Goal: Task Accomplishment & Management: Use online tool/utility

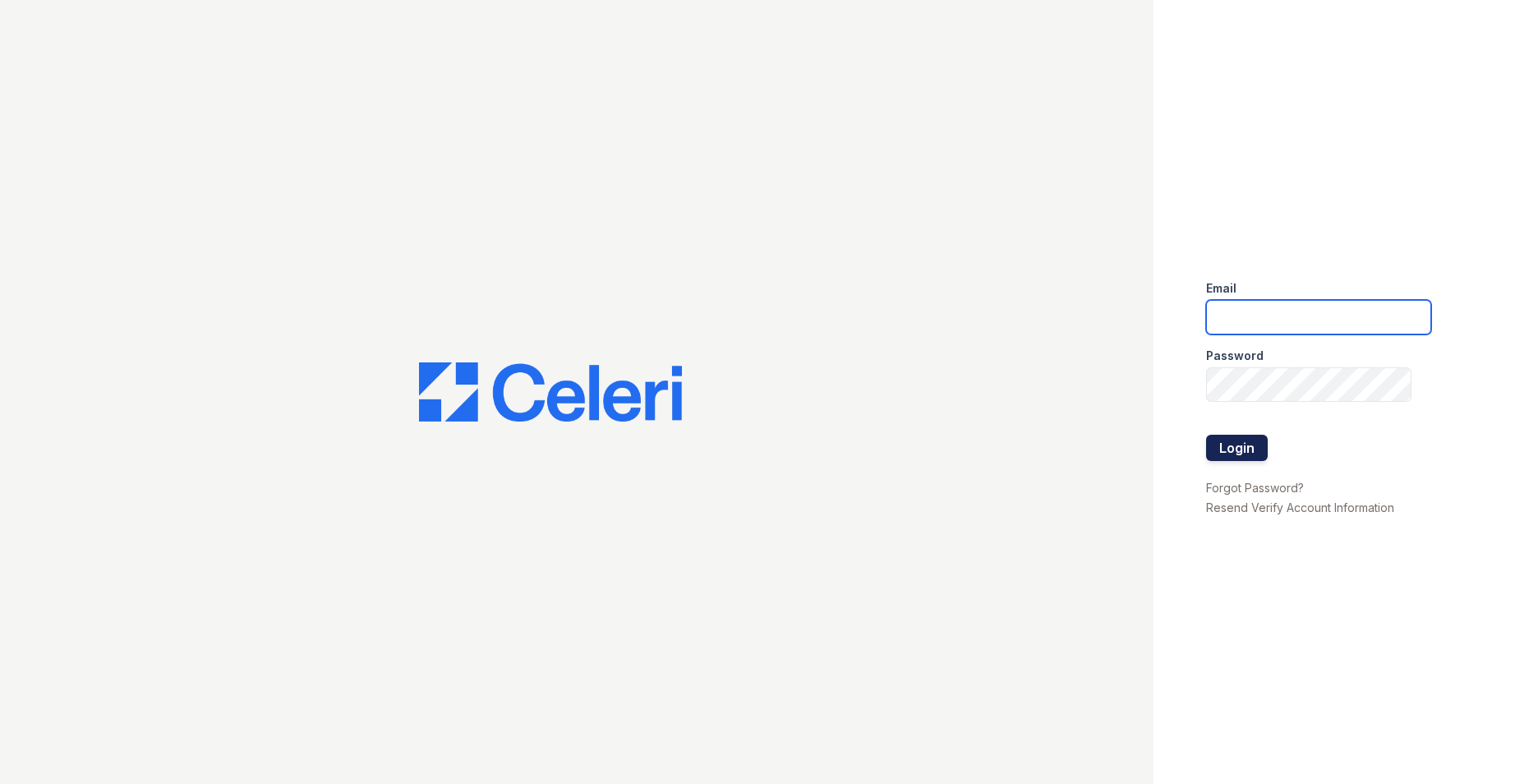
type input "[DOMAIN_NAME][EMAIL_ADDRESS][DOMAIN_NAME]"
click at [1217, 456] on button "Login" at bounding box center [1237, 447] width 62 height 26
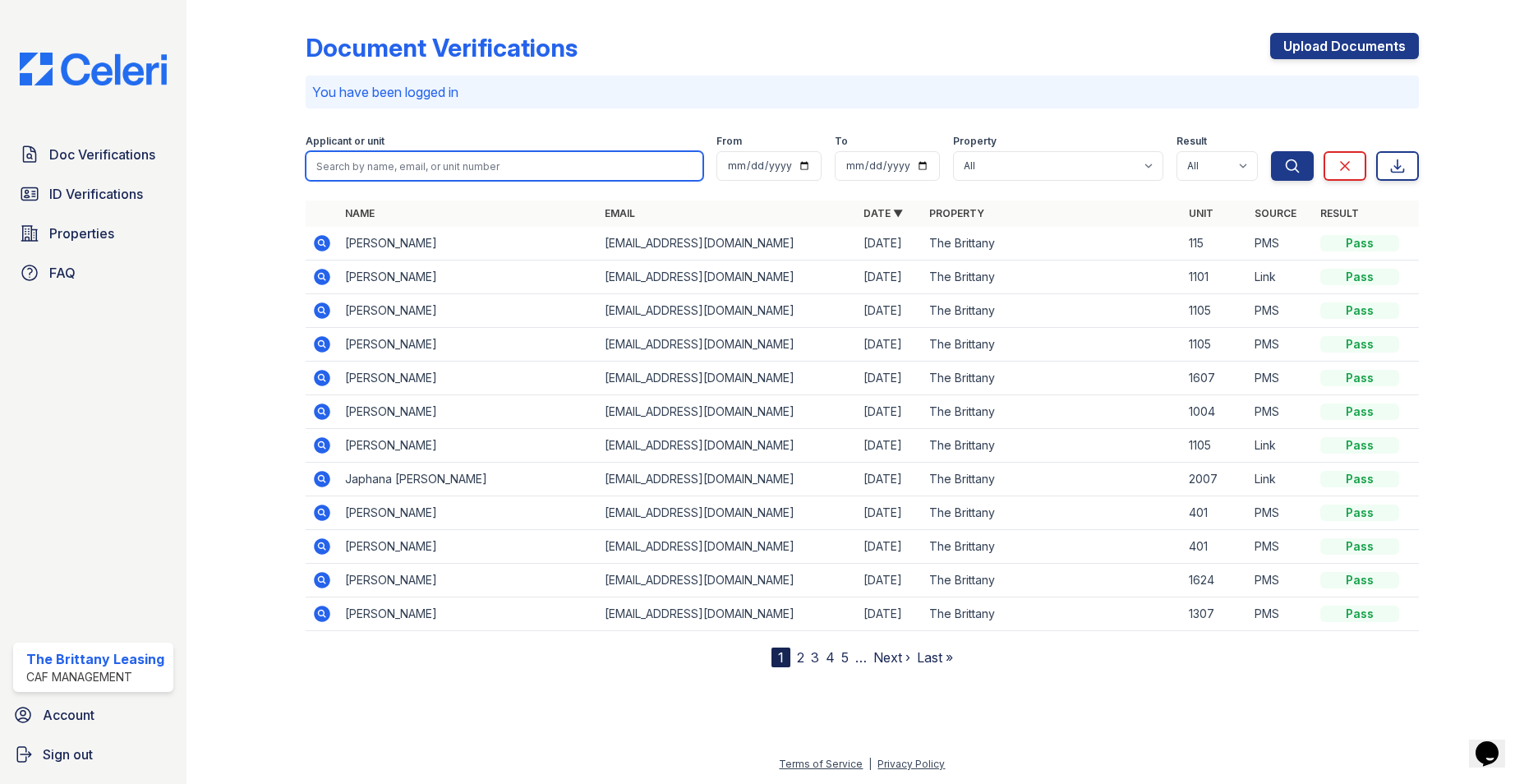
click at [422, 162] on input "search" at bounding box center [504, 165] width 398 height 30
type input "[PERSON_NAME]"
click at [1271, 151] on button "Search" at bounding box center [1292, 165] width 43 height 30
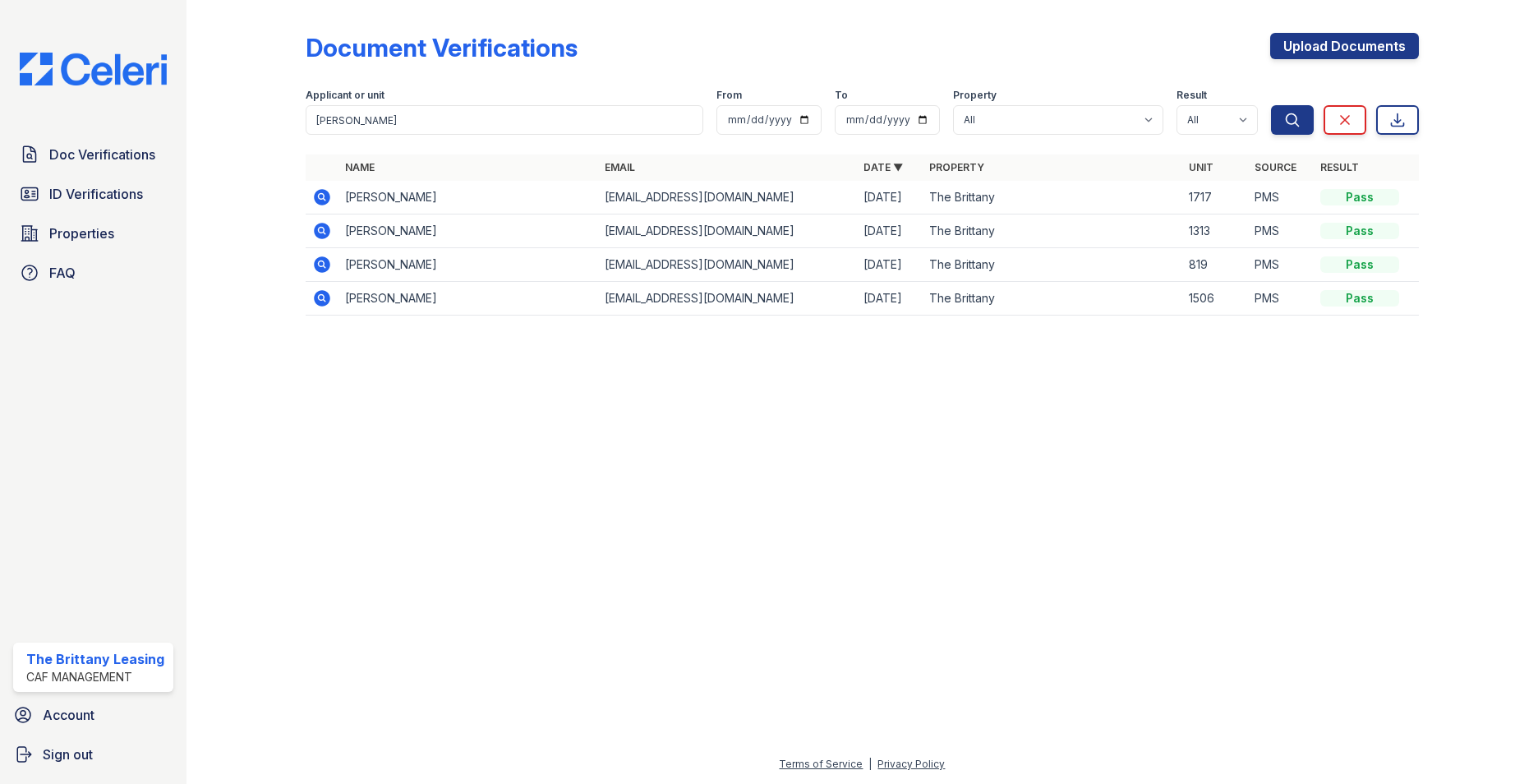
click at [321, 196] on icon at bounding box center [321, 196] width 4 height 4
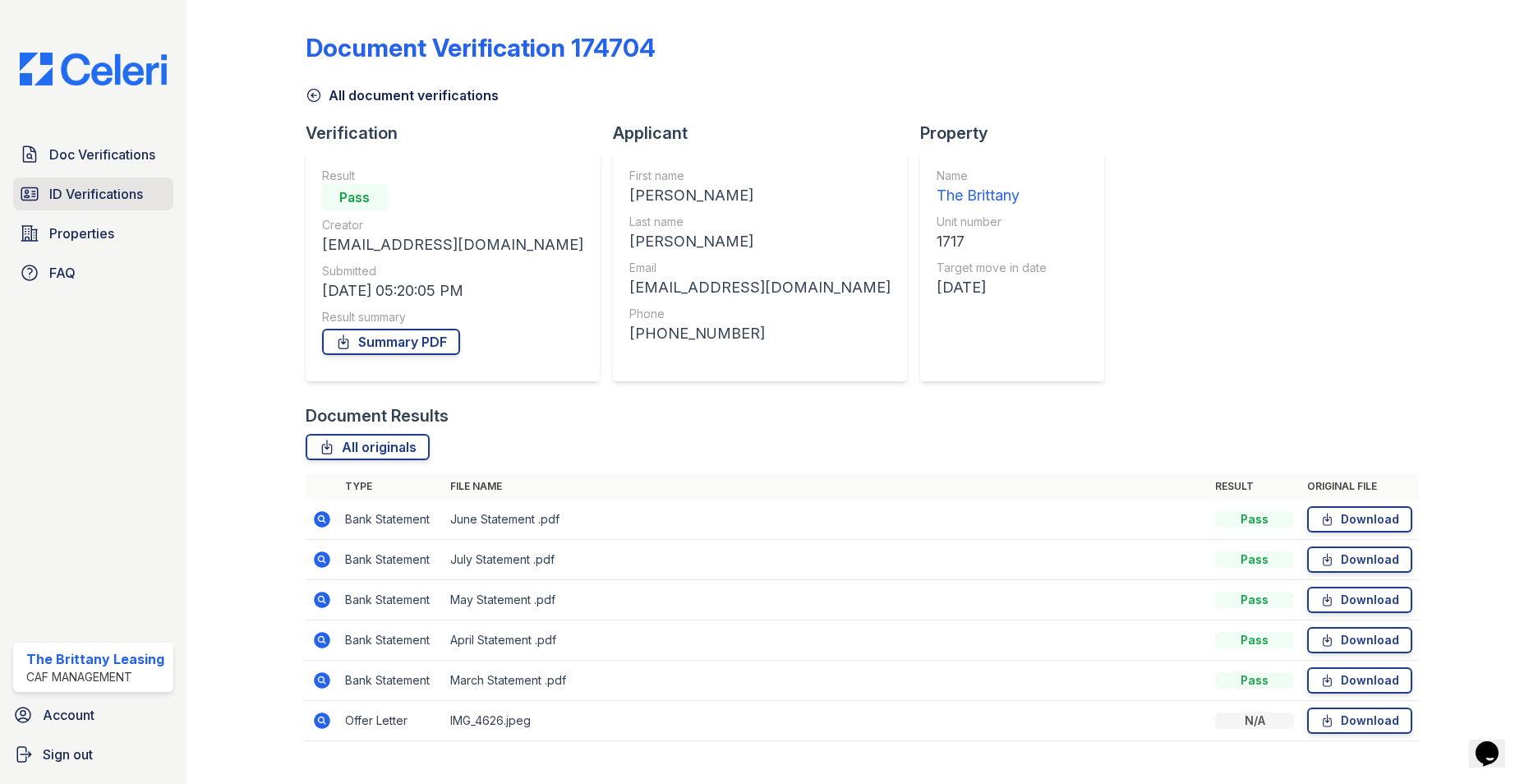
click at [71, 188] on span "ID Verifications" at bounding box center [96, 193] width 94 height 19
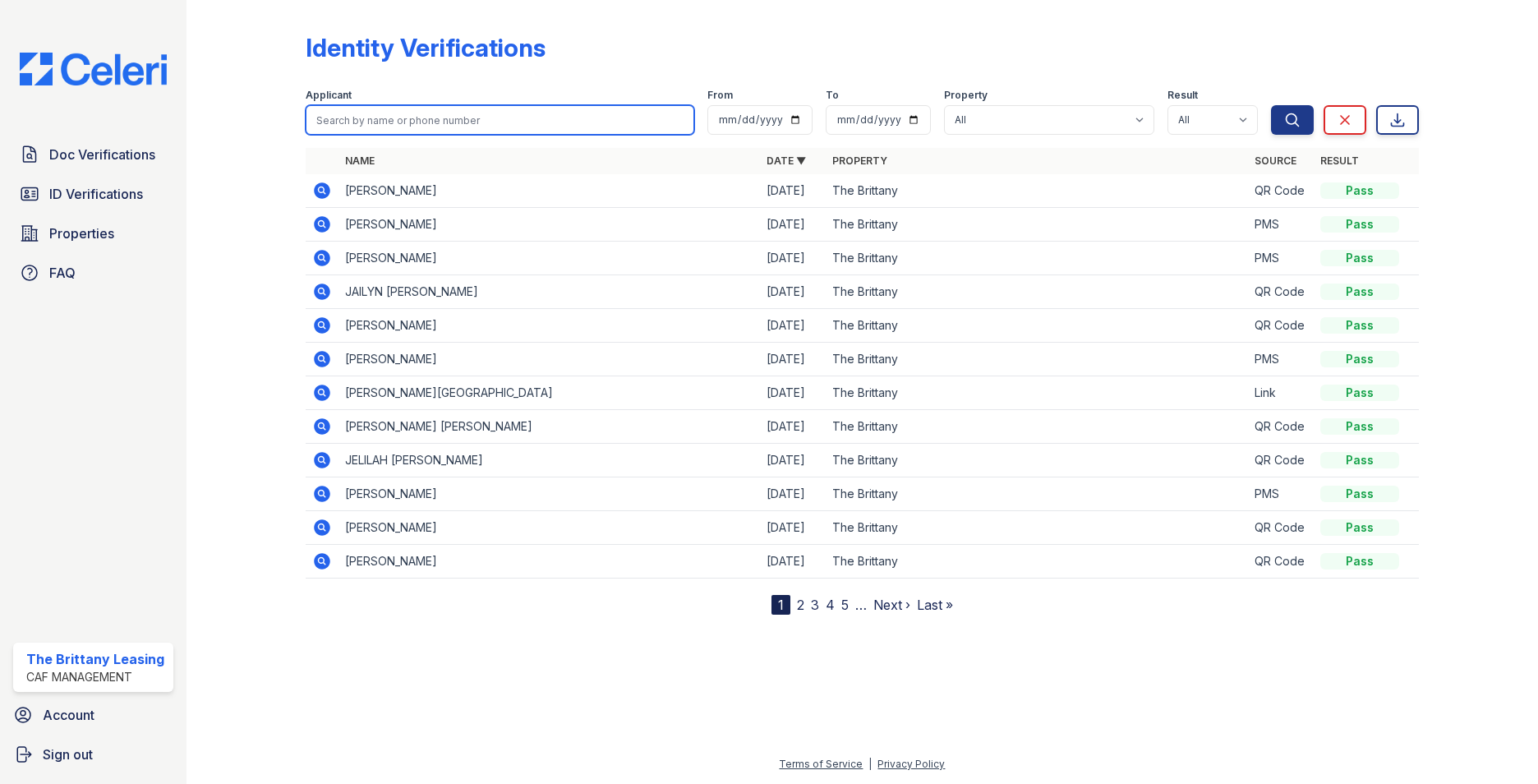
click at [375, 120] on input "search" at bounding box center [500, 120] width 389 height 30
type input "b"
type input "smith"
click at [1271, 105] on button "Search" at bounding box center [1292, 120] width 43 height 30
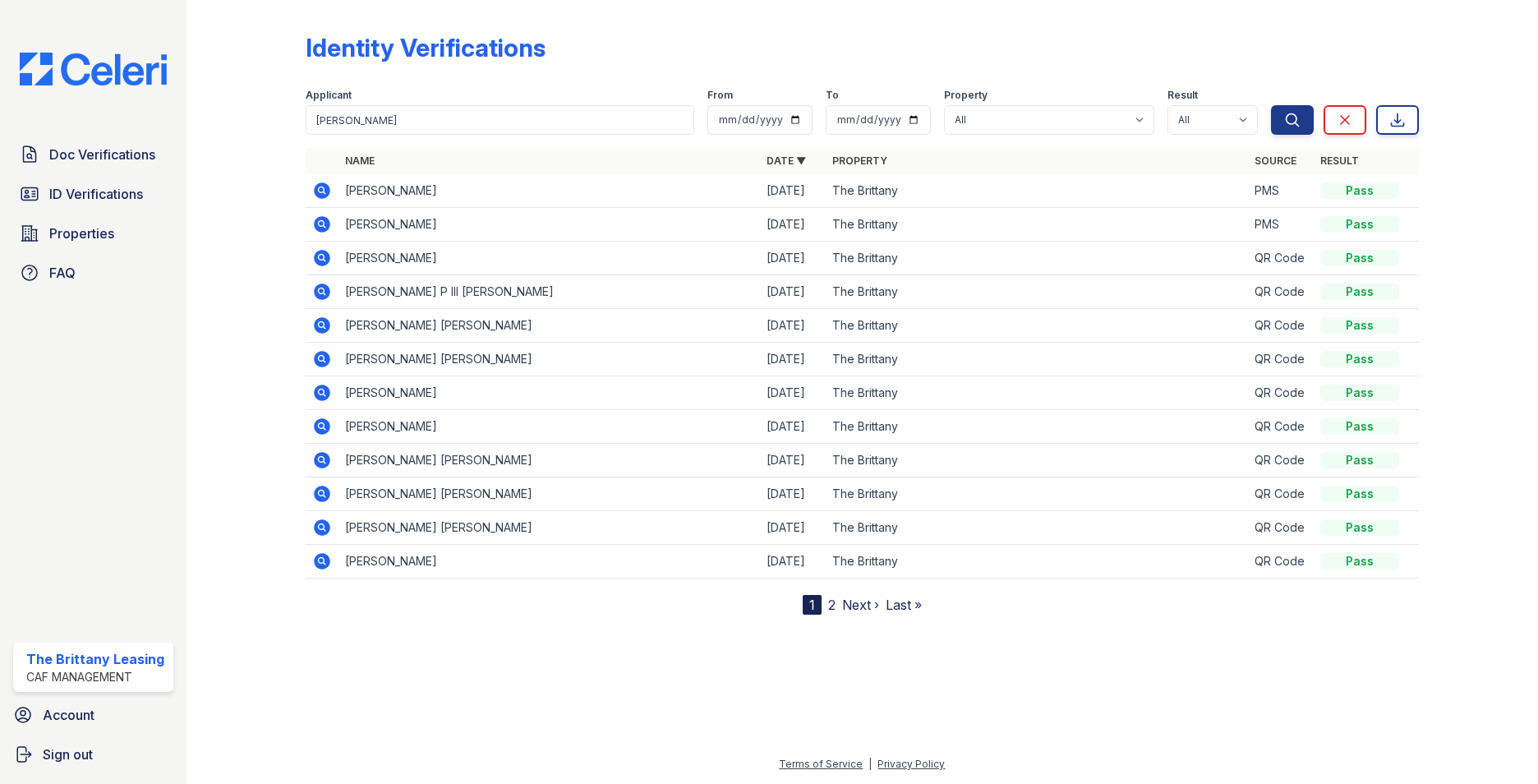
click at [321, 194] on icon at bounding box center [322, 190] width 16 height 16
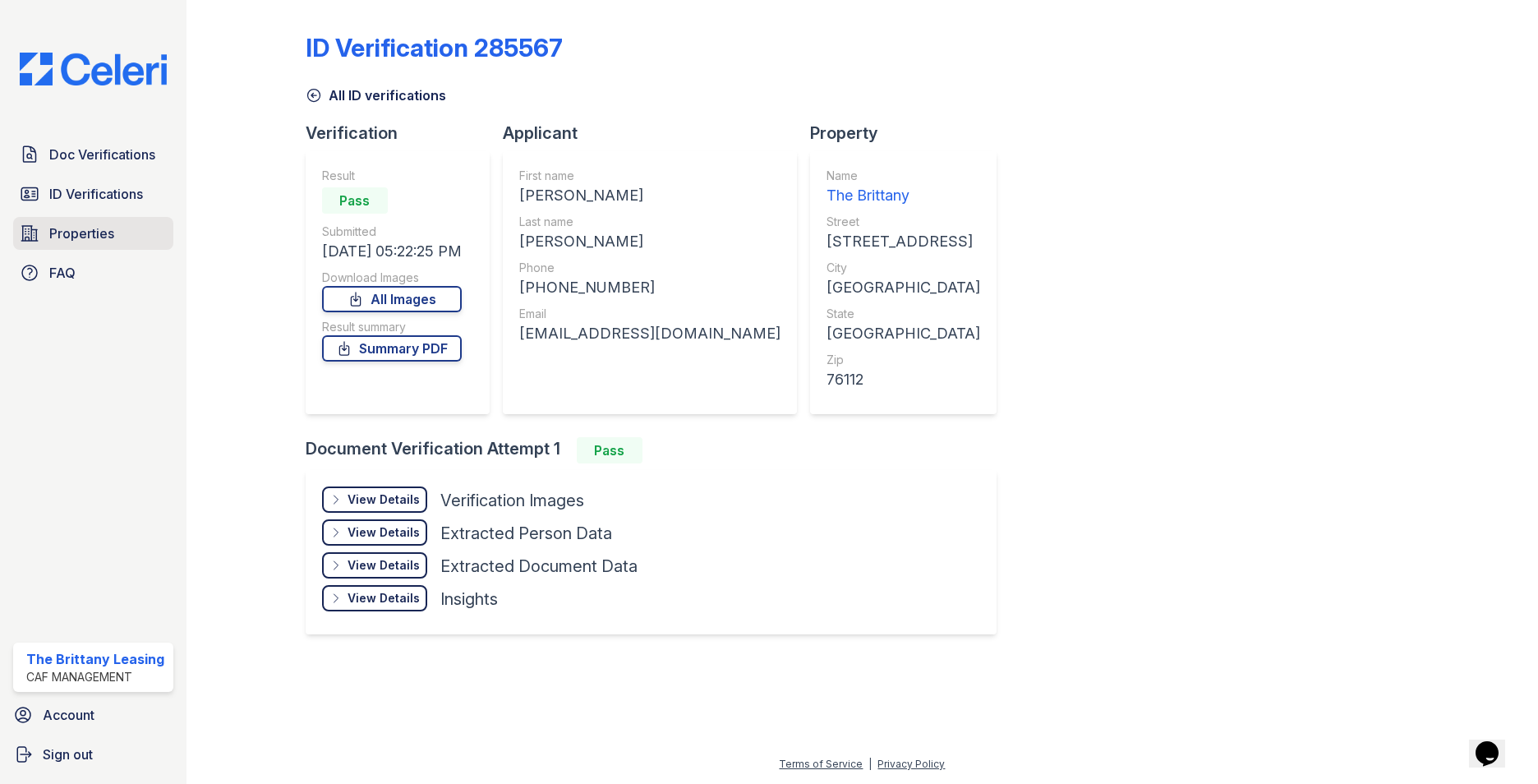
click at [81, 228] on span "Properties" at bounding box center [81, 233] width 65 height 19
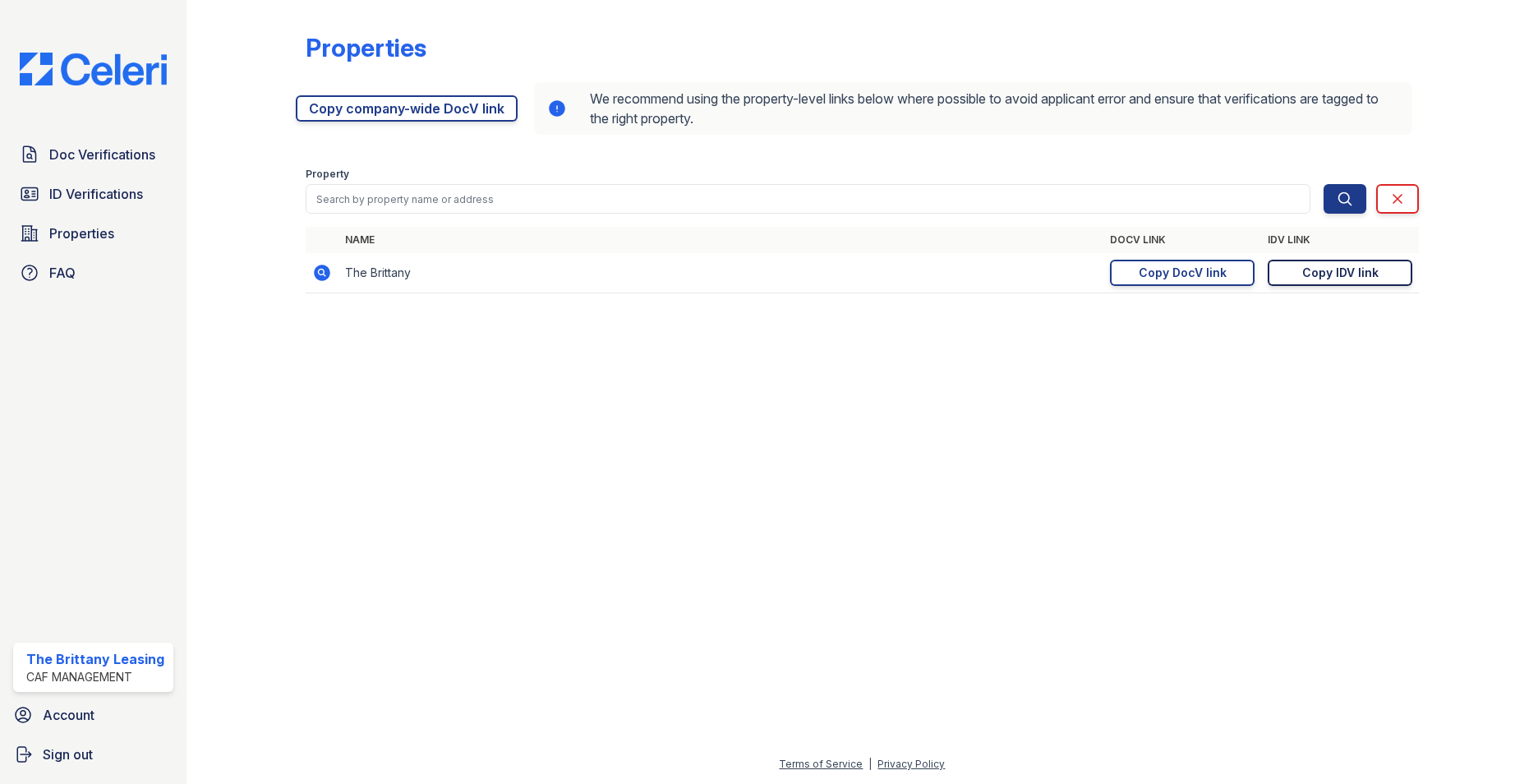
click at [1361, 270] on div "Copy IDV link" at bounding box center [1341, 273] width 76 height 16
click at [1171, 280] on div "Copy DocV link" at bounding box center [1183, 273] width 88 height 16
click at [1363, 278] on div "Copy IDV link" at bounding box center [1341, 273] width 76 height 16
click at [79, 192] on span "ID Verifications" at bounding box center [96, 193] width 94 height 19
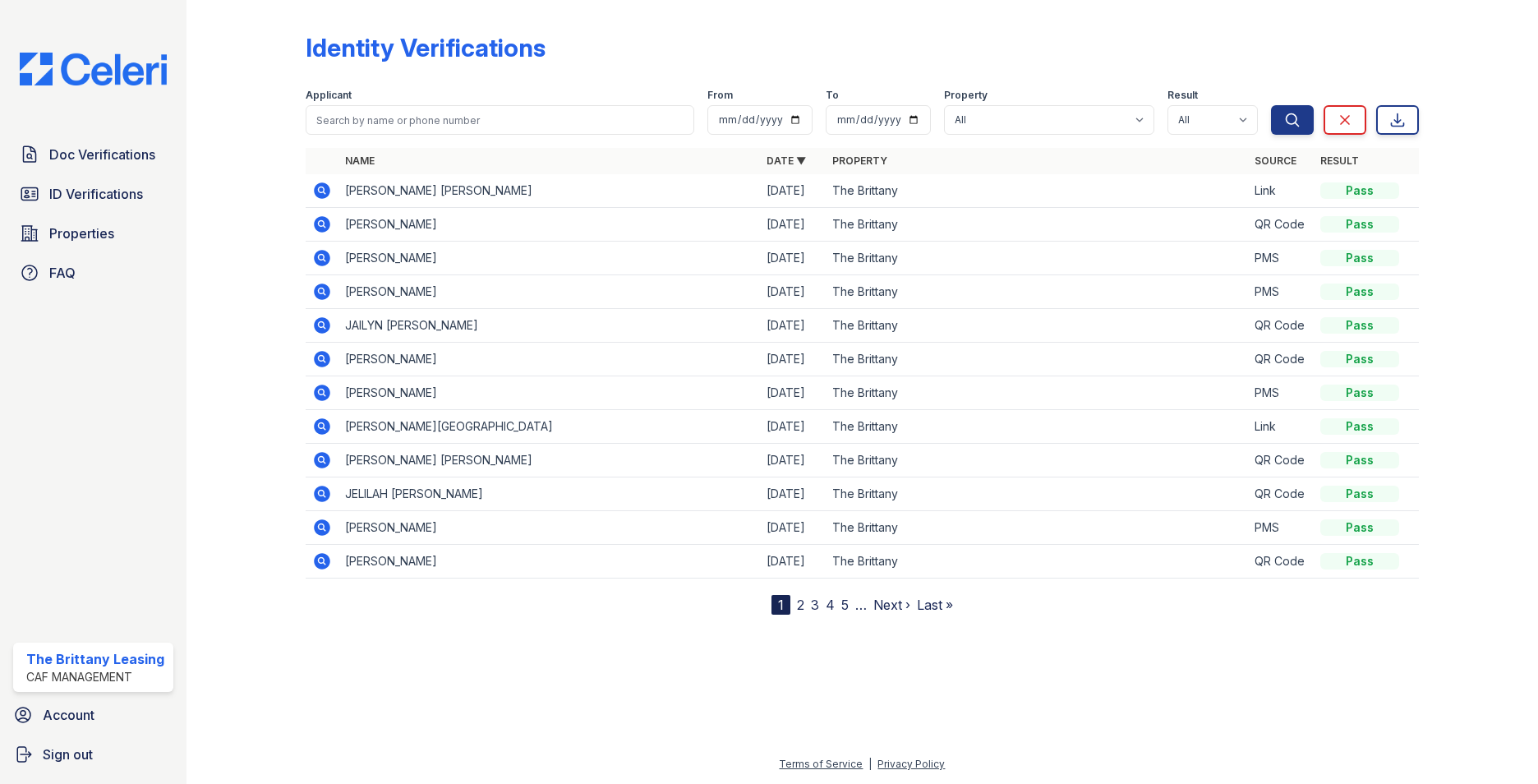
click at [315, 192] on icon at bounding box center [322, 190] width 16 height 16
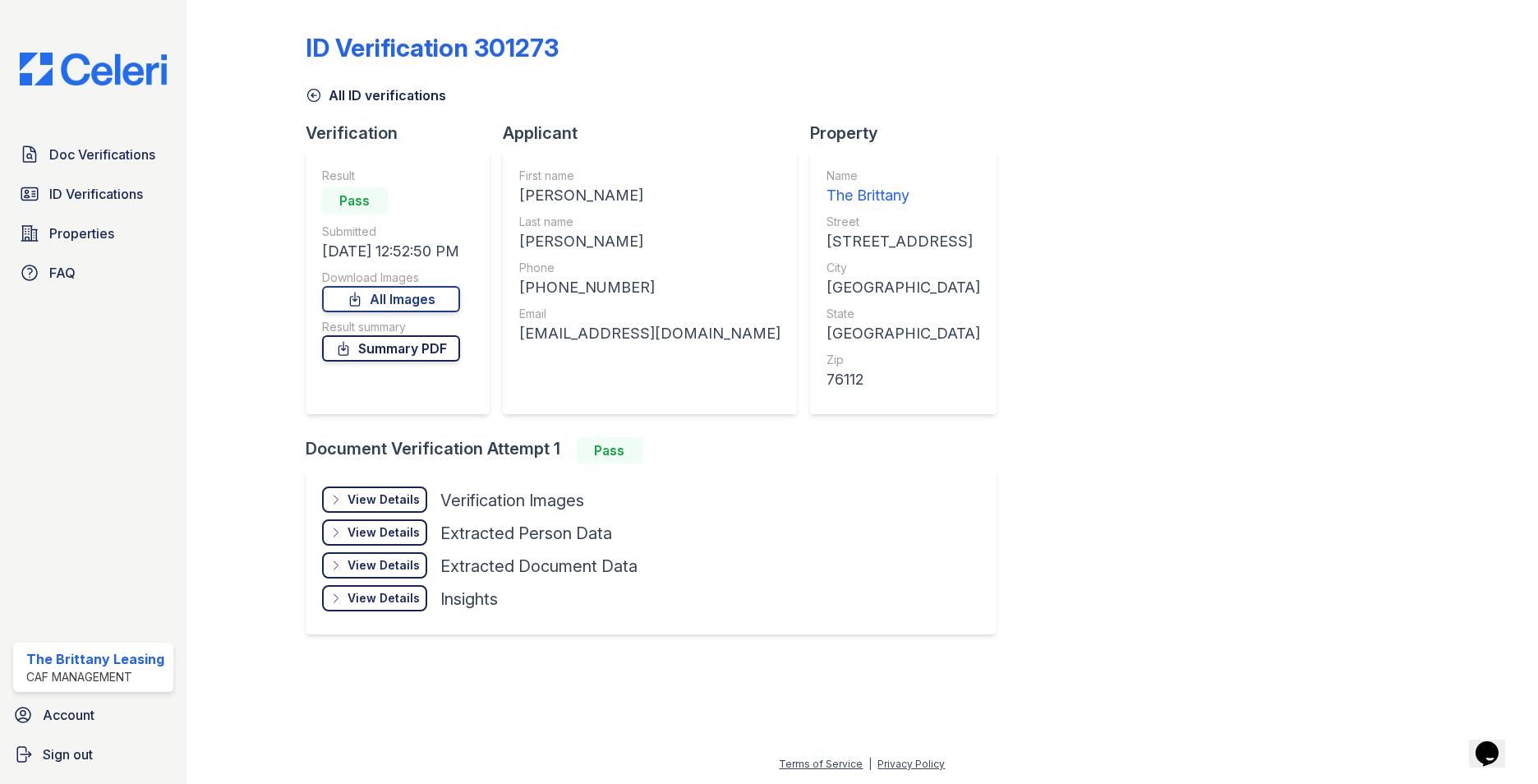
click at [389, 351] on link "Summary PDF" at bounding box center [391, 348] width 138 height 26
click at [93, 155] on span "Doc Verifications" at bounding box center [103, 155] width 106 height 19
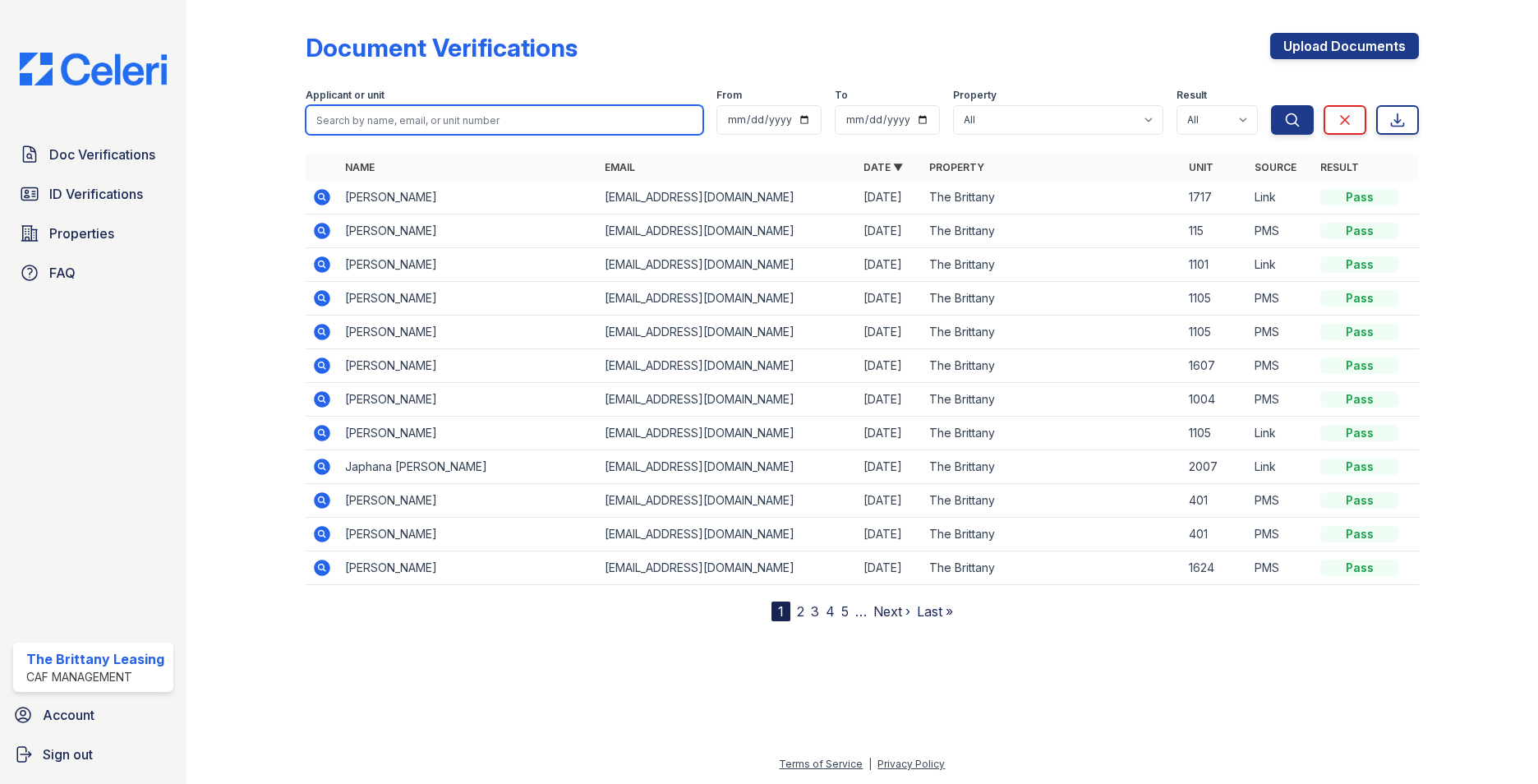
click at [380, 116] on input "search" at bounding box center [504, 120] width 398 height 30
type input "[PERSON_NAME]"
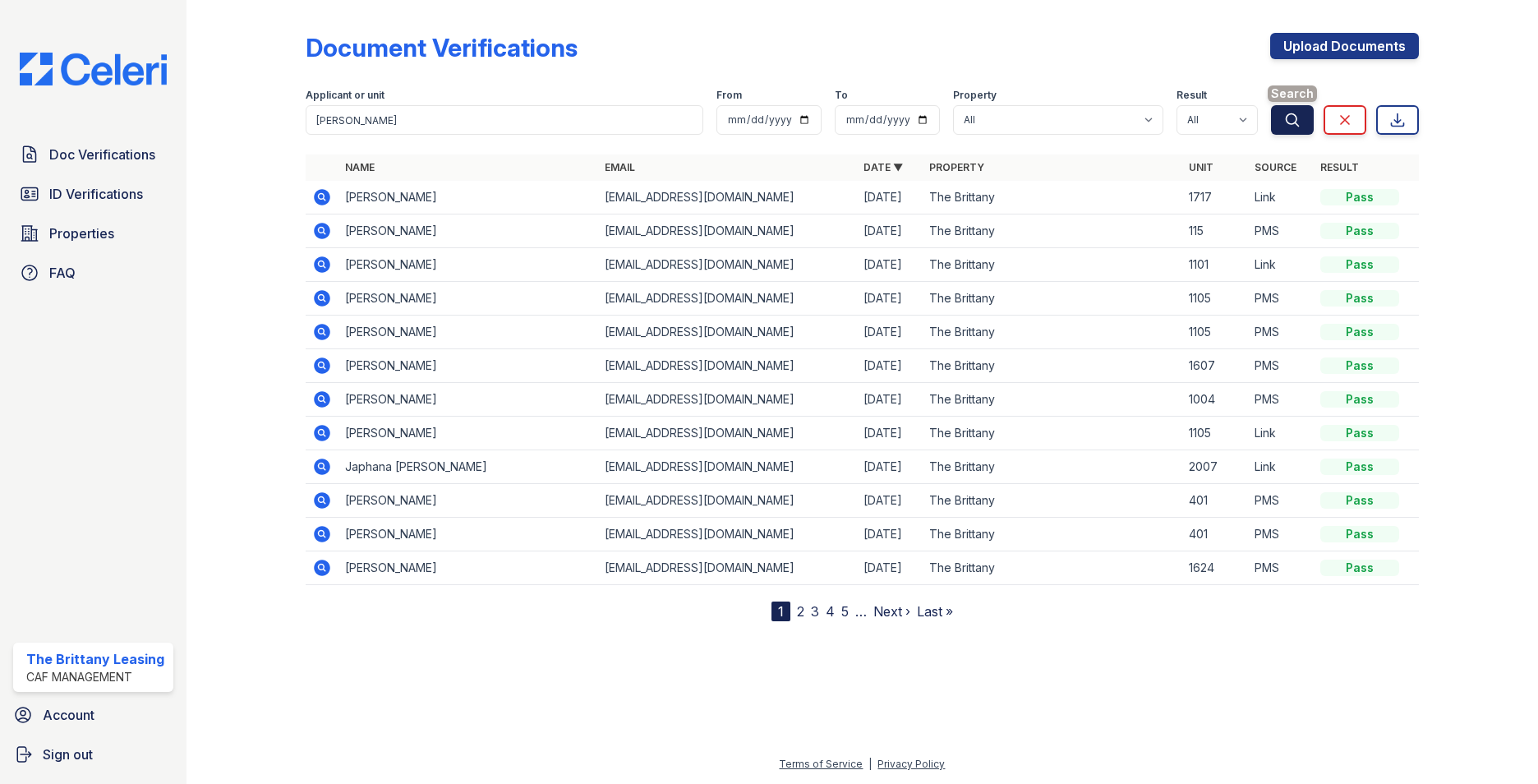
click at [1298, 123] on icon "submit" at bounding box center [1292, 120] width 16 height 16
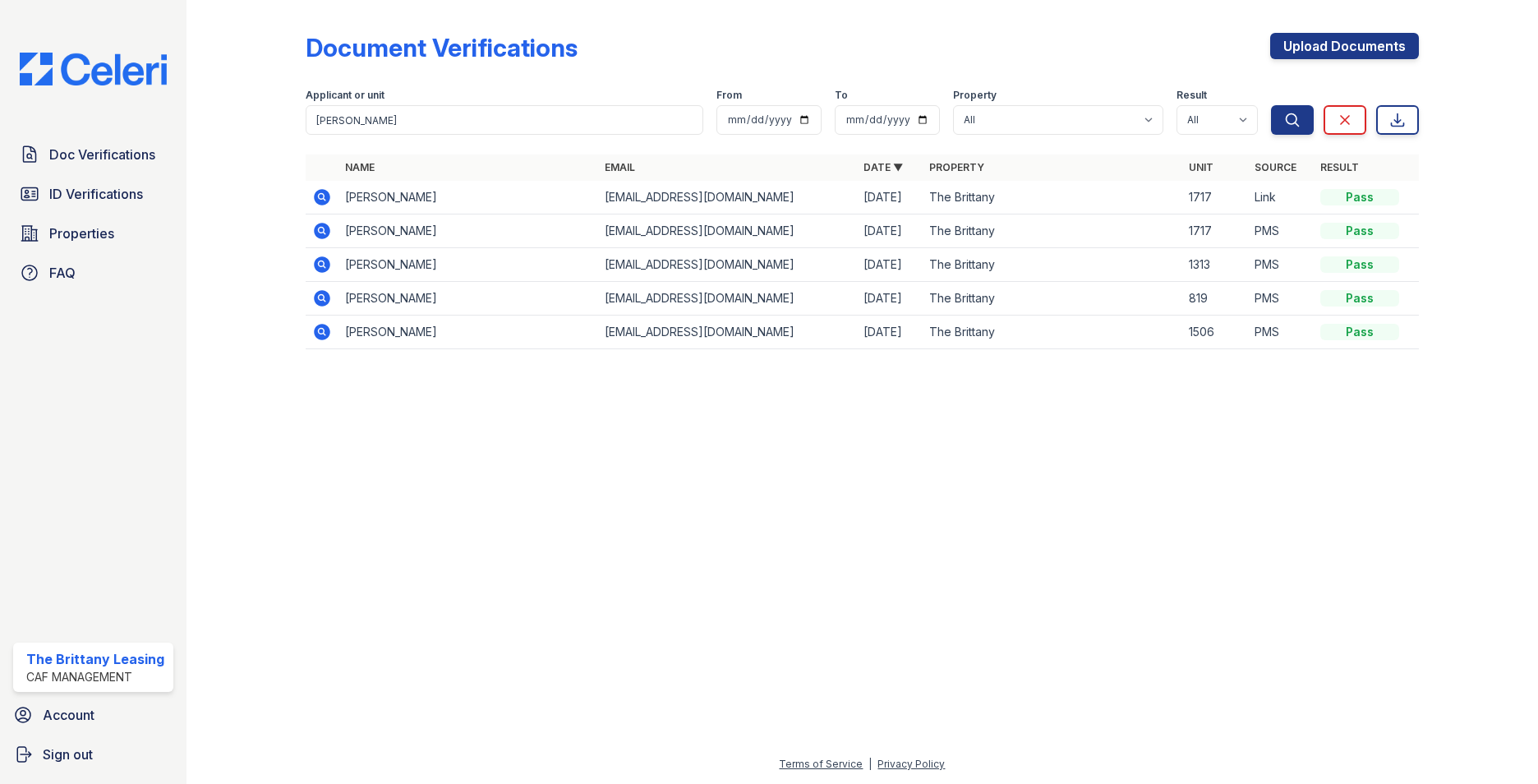
click at [320, 232] on icon at bounding box center [321, 229] width 4 height 4
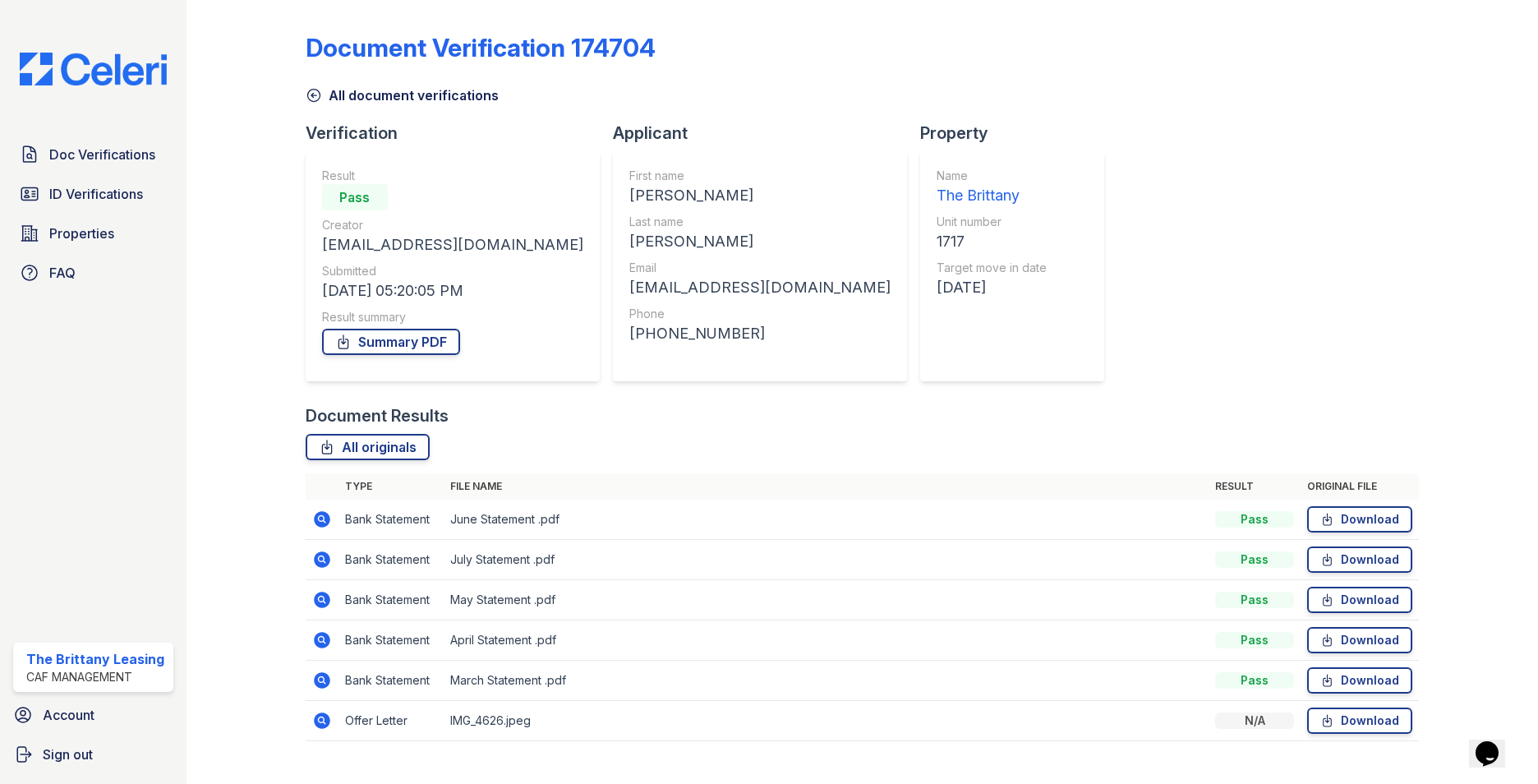
click at [328, 722] on icon at bounding box center [322, 720] width 16 height 16
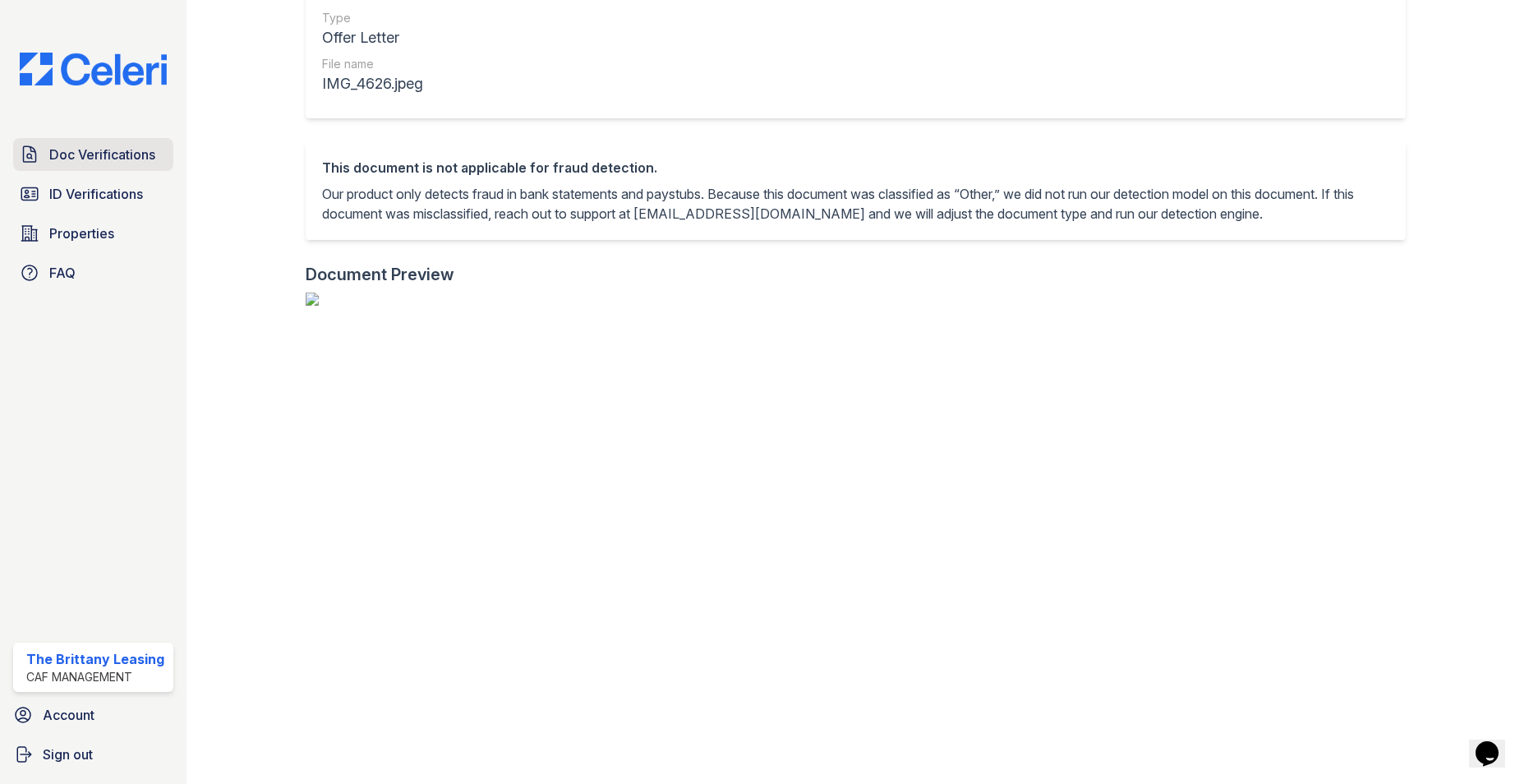
click at [82, 160] on span "Doc Verifications" at bounding box center [103, 155] width 106 height 19
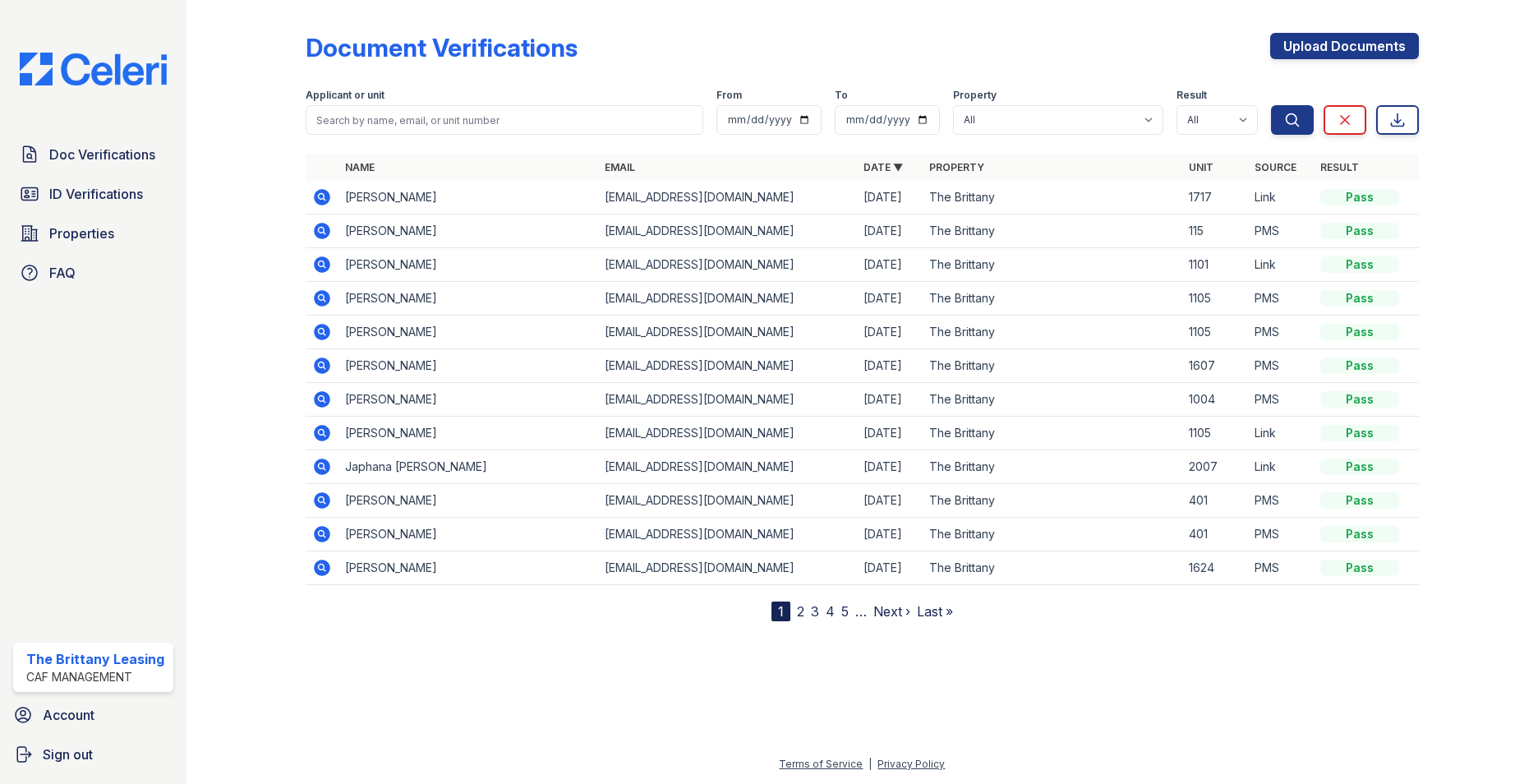
click at [322, 198] on icon at bounding box center [321, 196] width 4 height 4
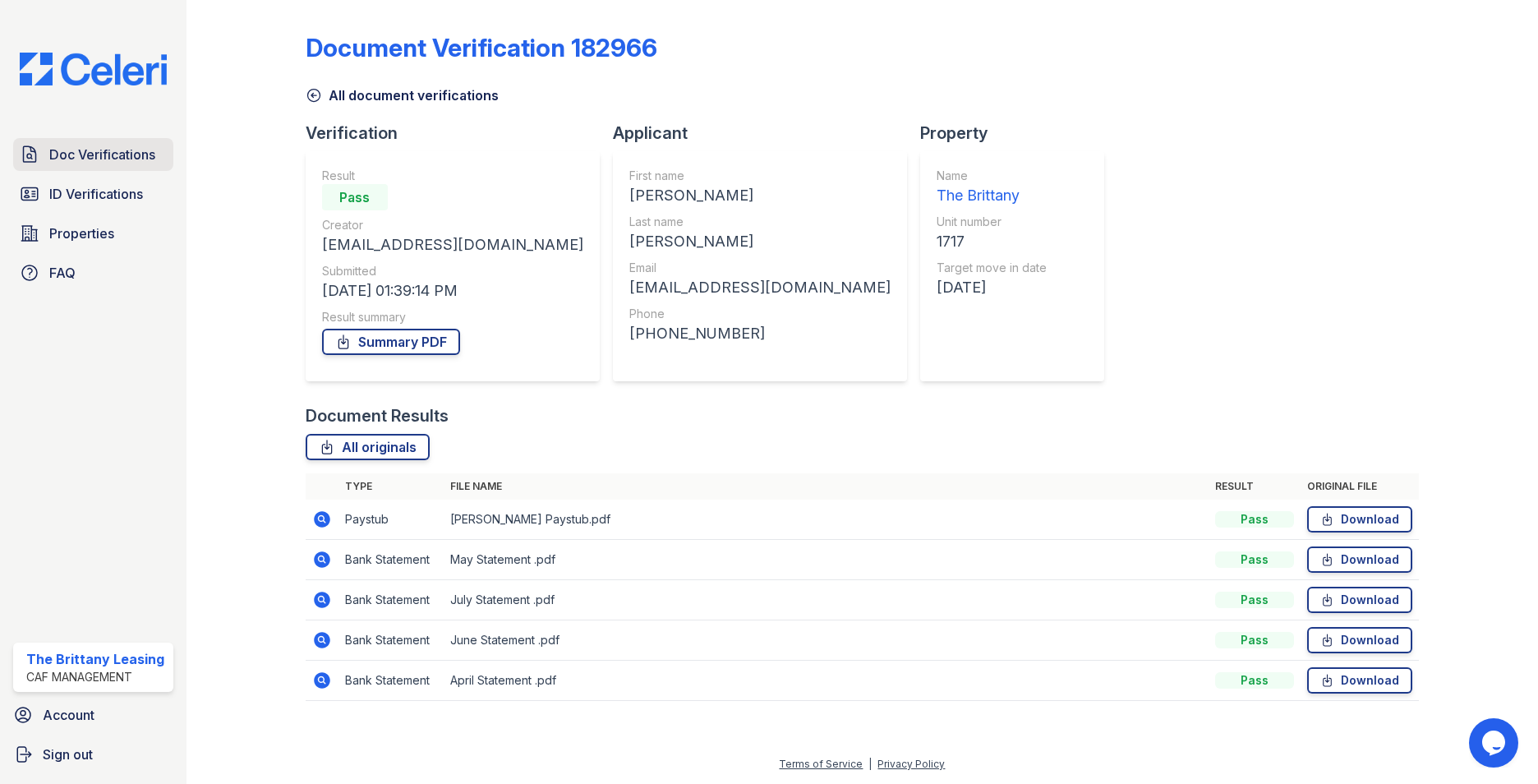
click at [73, 155] on span "Doc Verifications" at bounding box center [103, 155] width 106 height 19
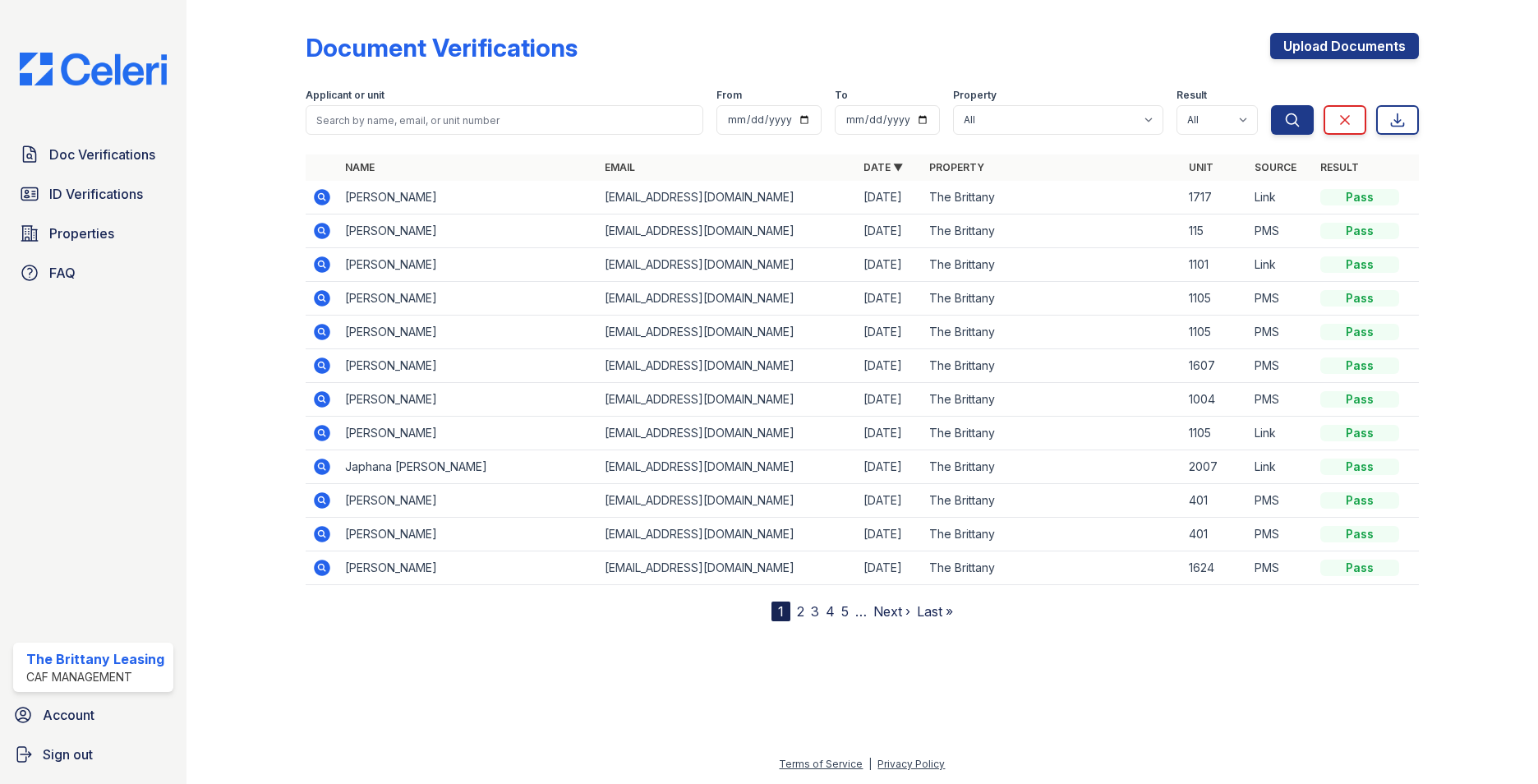
click at [325, 195] on icon at bounding box center [322, 196] width 16 height 16
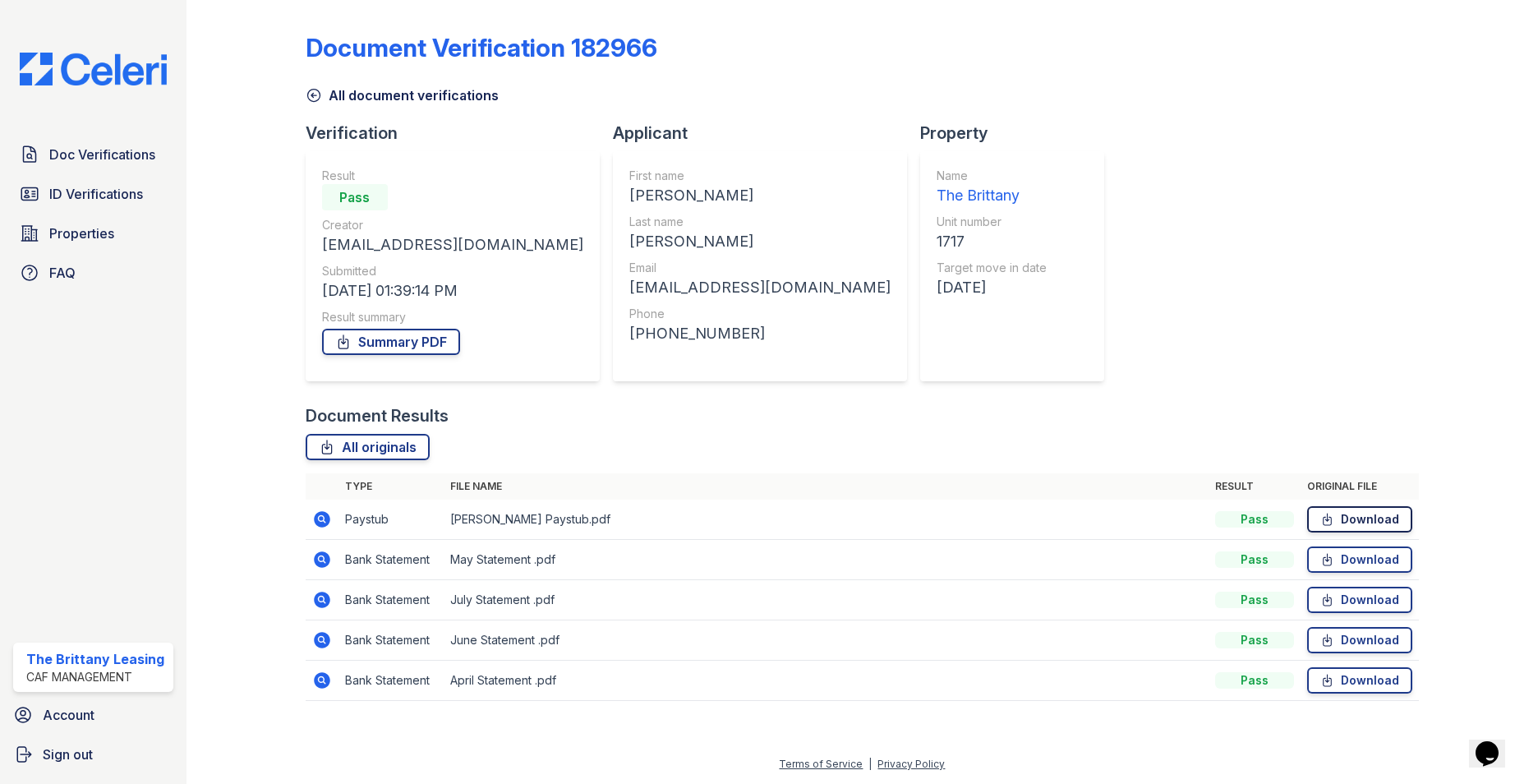
click at [1359, 519] on link "Download" at bounding box center [1360, 518] width 105 height 26
